Goal: Task Accomplishment & Management: Manage account settings

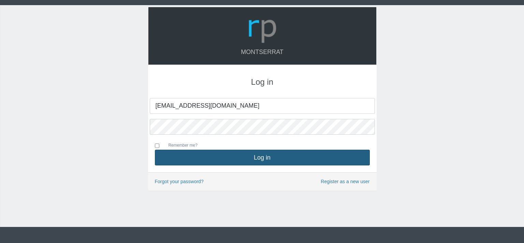
click at [246, 155] on button "Log in" at bounding box center [262, 158] width 215 height 16
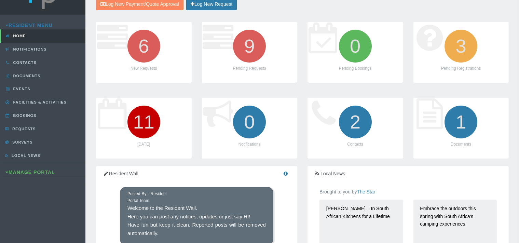
scroll to position [36, 0]
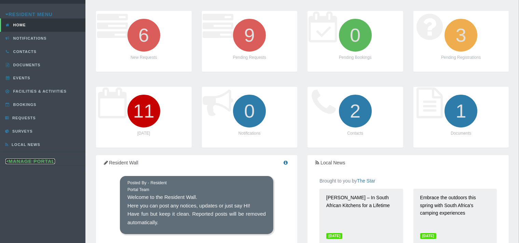
click at [38, 159] on link "Manage Portal" at bounding box center [30, 160] width 50 height 5
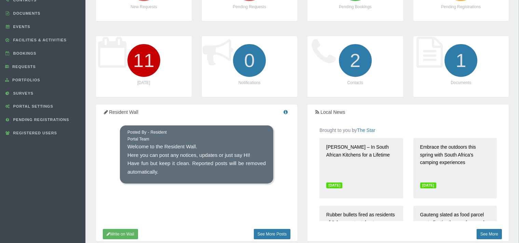
scroll to position [106, 0]
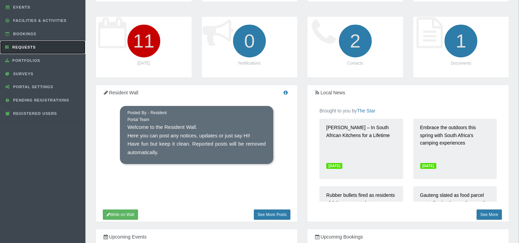
click at [31, 45] on span "Requests" at bounding box center [23, 47] width 25 height 4
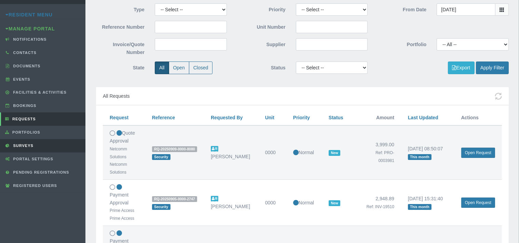
scroll to position [36, 0]
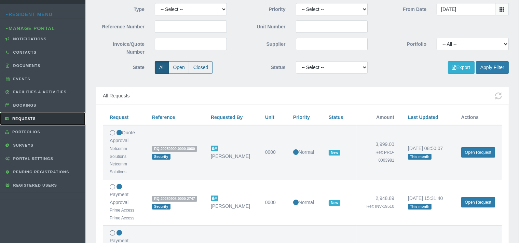
click at [36, 117] on span "Requests" at bounding box center [23, 118] width 25 height 4
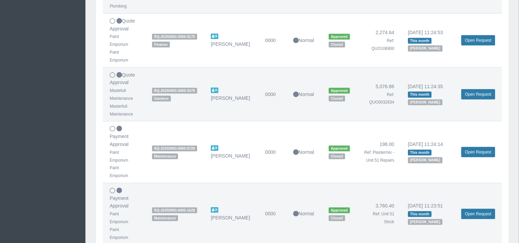
scroll to position [468, 0]
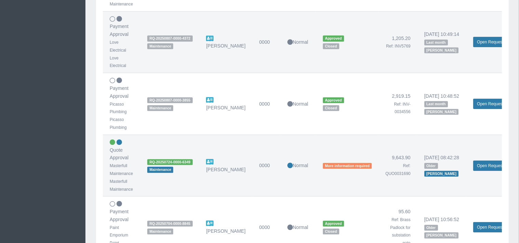
scroll to position [433, 0]
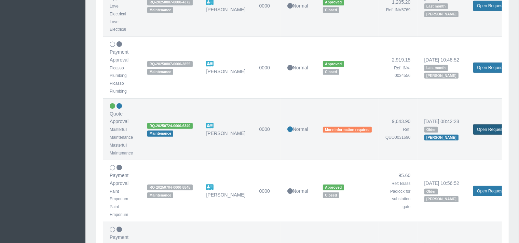
click at [479, 127] on link "Open Request" at bounding box center [490, 129] width 34 height 10
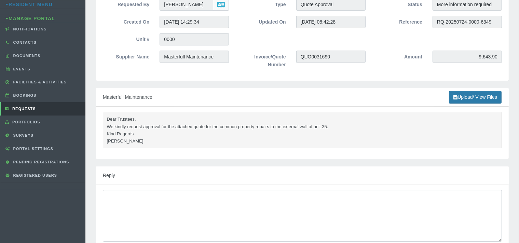
scroll to position [37, 0]
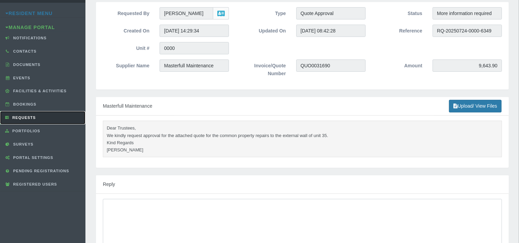
click at [35, 116] on span "Requests" at bounding box center [23, 117] width 25 height 4
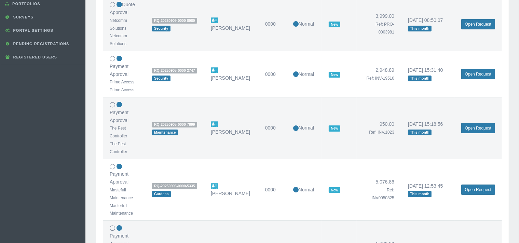
scroll to position [180, 0]
